Goal: Task Accomplishment & Management: Use online tool/utility

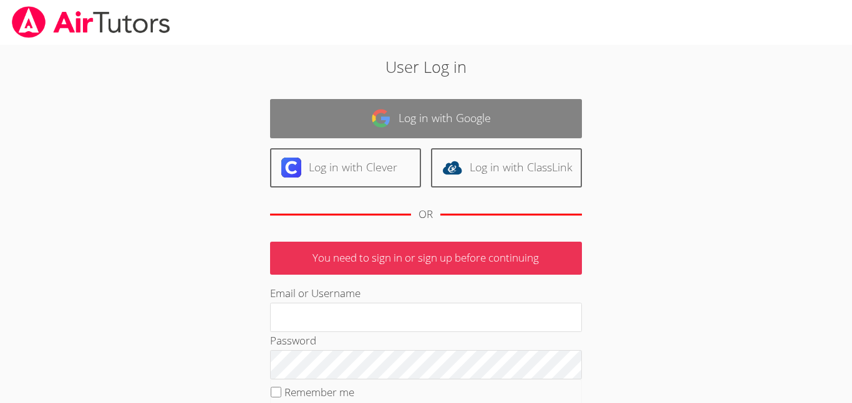
click at [554, 104] on link "Log in with Google" at bounding box center [426, 118] width 312 height 39
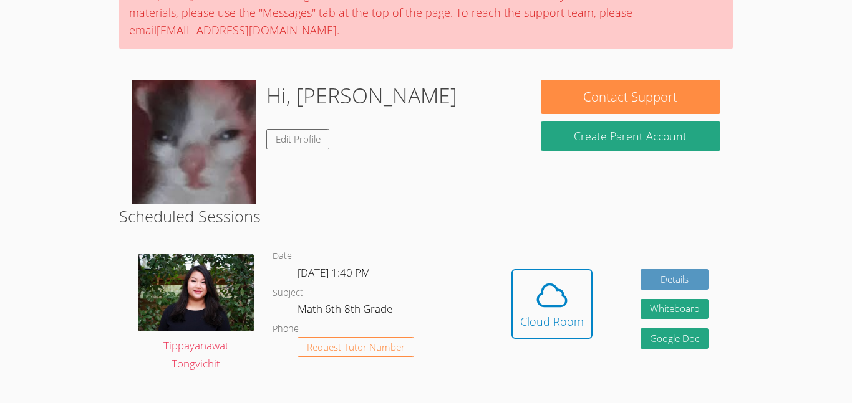
scroll to position [161, 0]
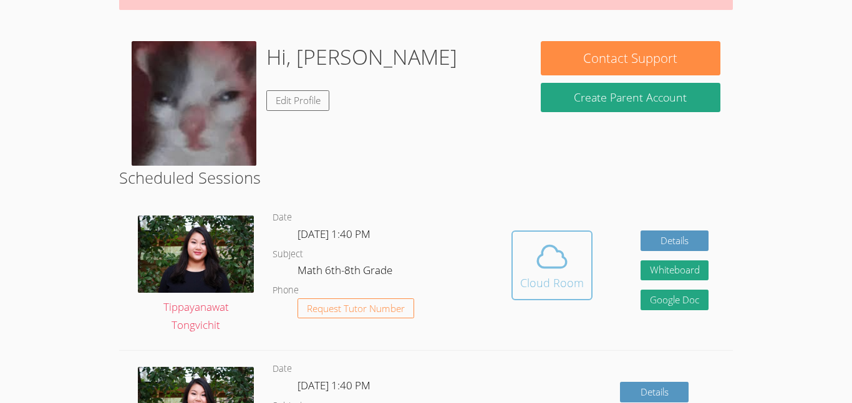
click at [541, 293] on button "Cloud Room" at bounding box center [551, 266] width 81 height 70
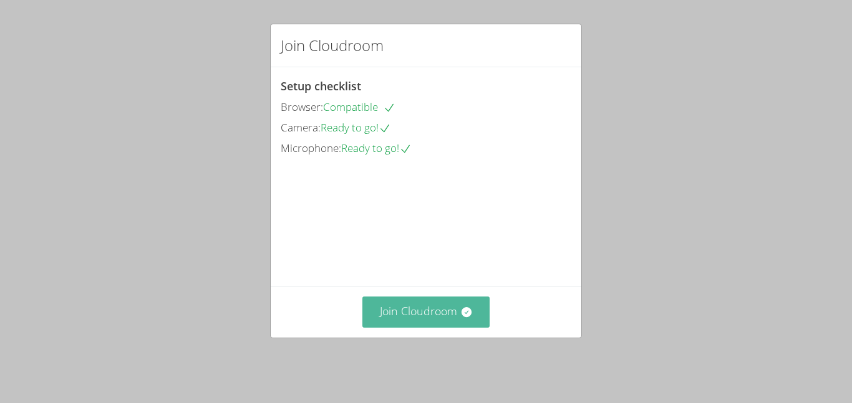
click at [453, 327] on button "Join Cloudroom" at bounding box center [426, 312] width 128 height 31
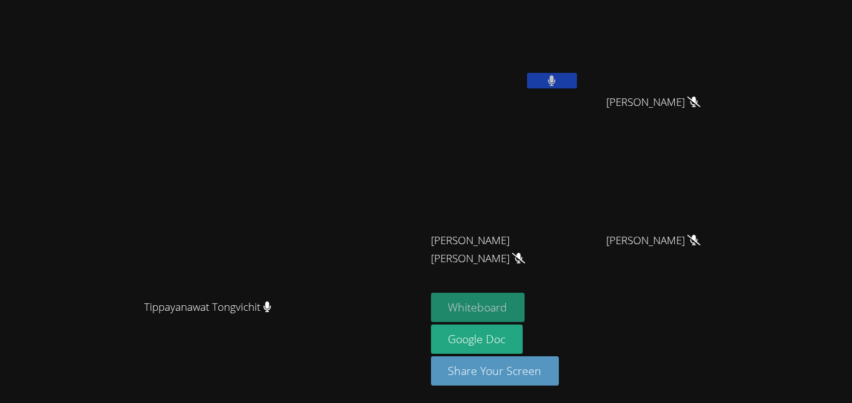
click at [525, 301] on button "Whiteboard" at bounding box center [478, 307] width 94 height 29
